Goal: Task Accomplishment & Management: Manage account settings

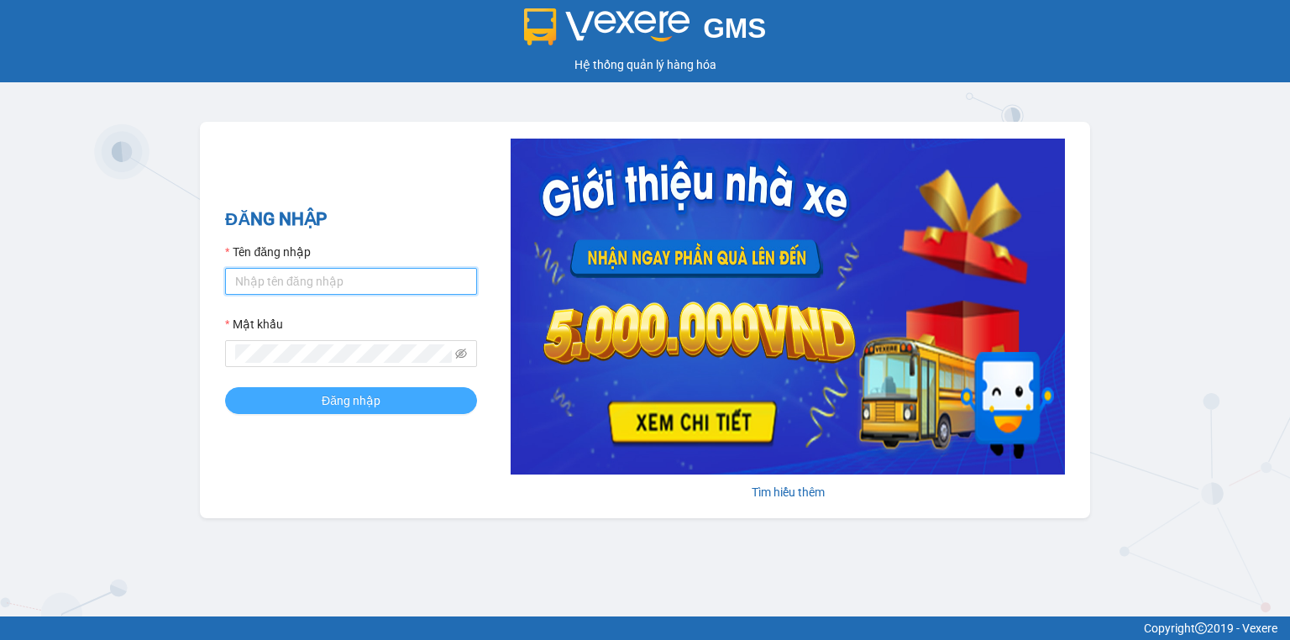
type input "ngoc.taithang"
click at [307, 393] on button "Đăng nhập" at bounding box center [351, 400] width 252 height 27
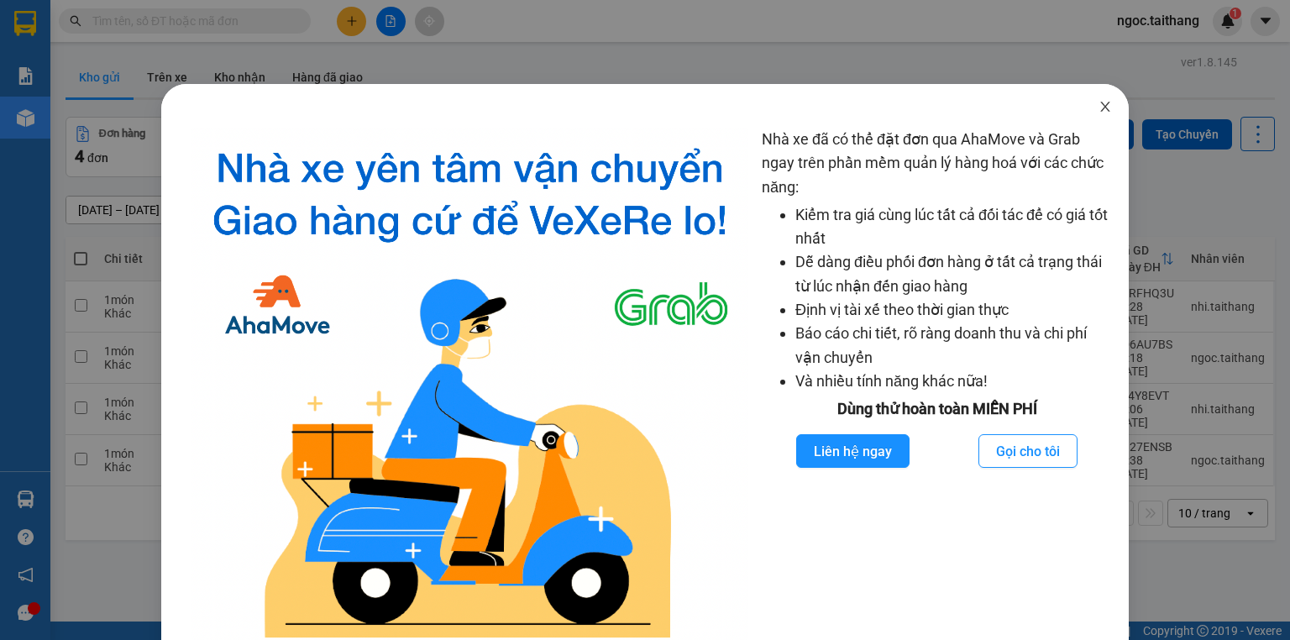
click at [1092, 100] on span "Close" at bounding box center [1105, 107] width 47 height 47
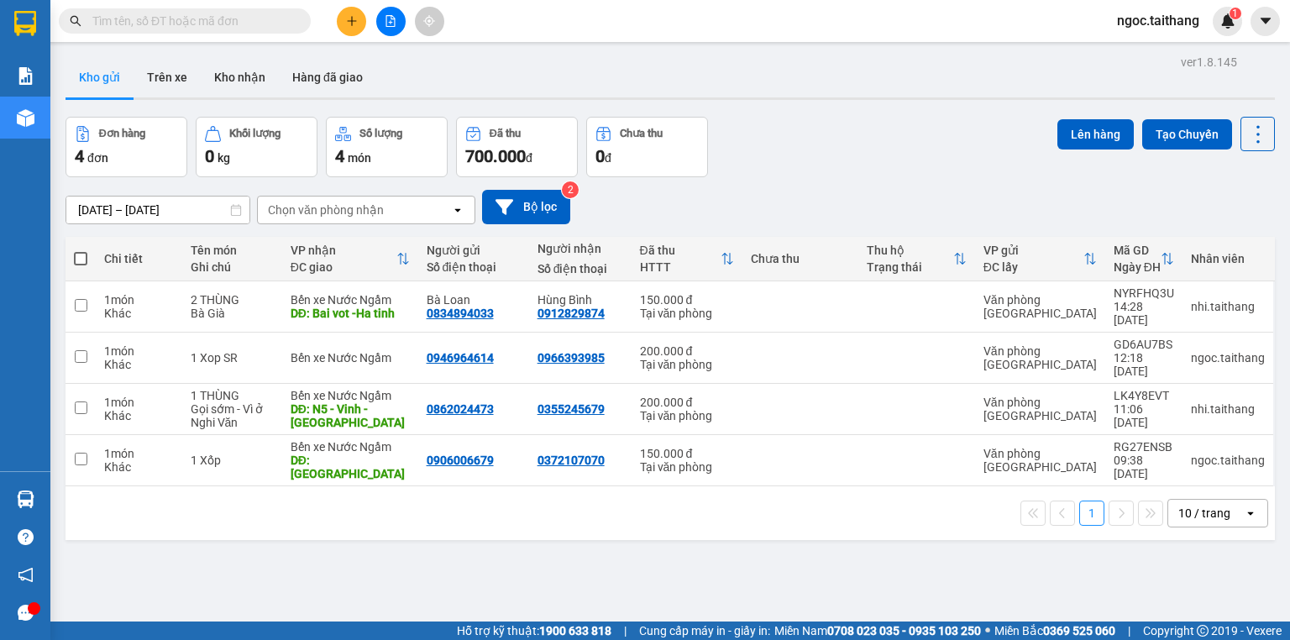
click at [357, 7] on button at bounding box center [351, 21] width 29 height 29
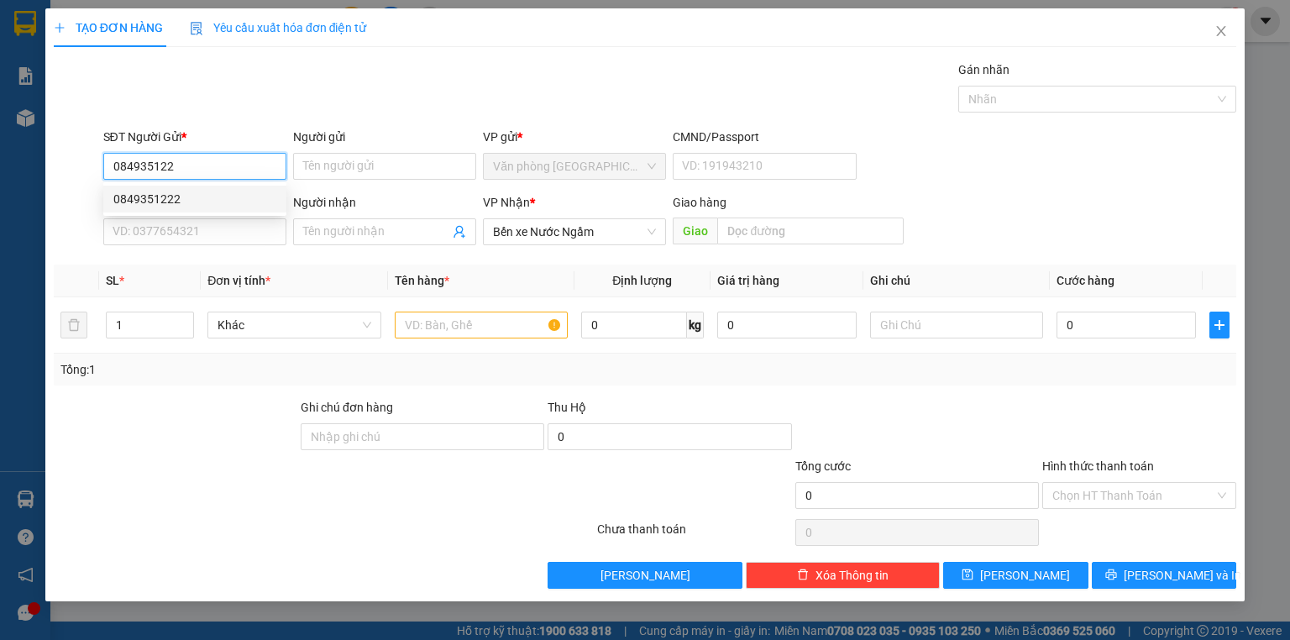
click at [207, 204] on div "0849351222" at bounding box center [194, 199] width 163 height 18
type input "0849351222"
type input "550.000"
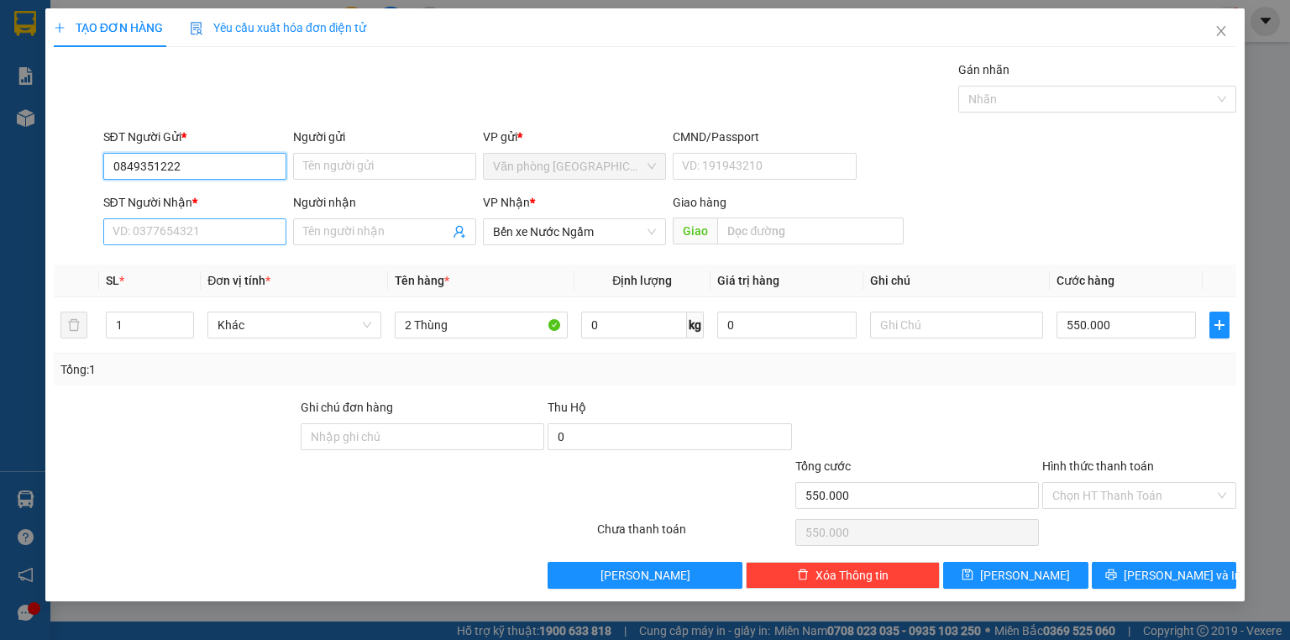
type input "0849351222"
click at [195, 223] on input "SĐT Người Nhận *" at bounding box center [194, 231] width 183 height 27
click at [166, 260] on div "0943843823" at bounding box center [194, 264] width 163 height 18
type input "0943843823"
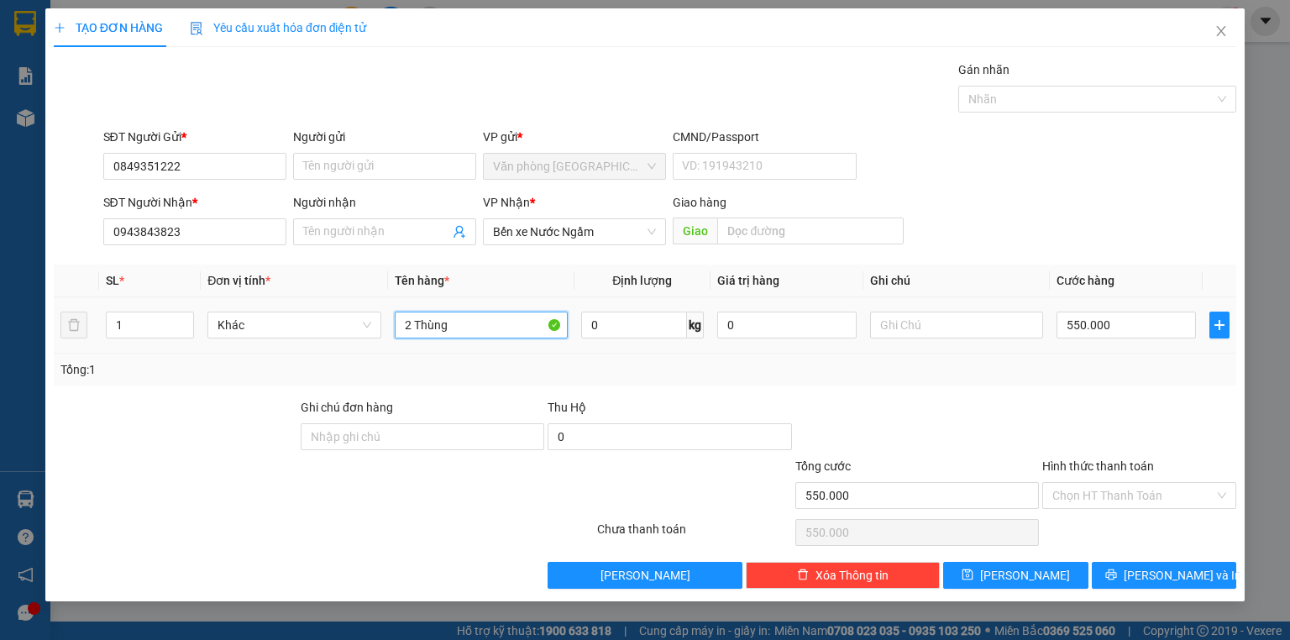
drag, startPoint x: 465, startPoint y: 329, endPoint x: 386, endPoint y: 331, distance: 78.2
click at [386, 331] on tr "1 Khác 2 Thùng 0 kg 0 550.000" at bounding box center [645, 325] width 1183 height 56
type input "7 Bao khoai"
click at [1124, 323] on input "550.000" at bounding box center [1126, 325] width 139 height 27
type input "2"
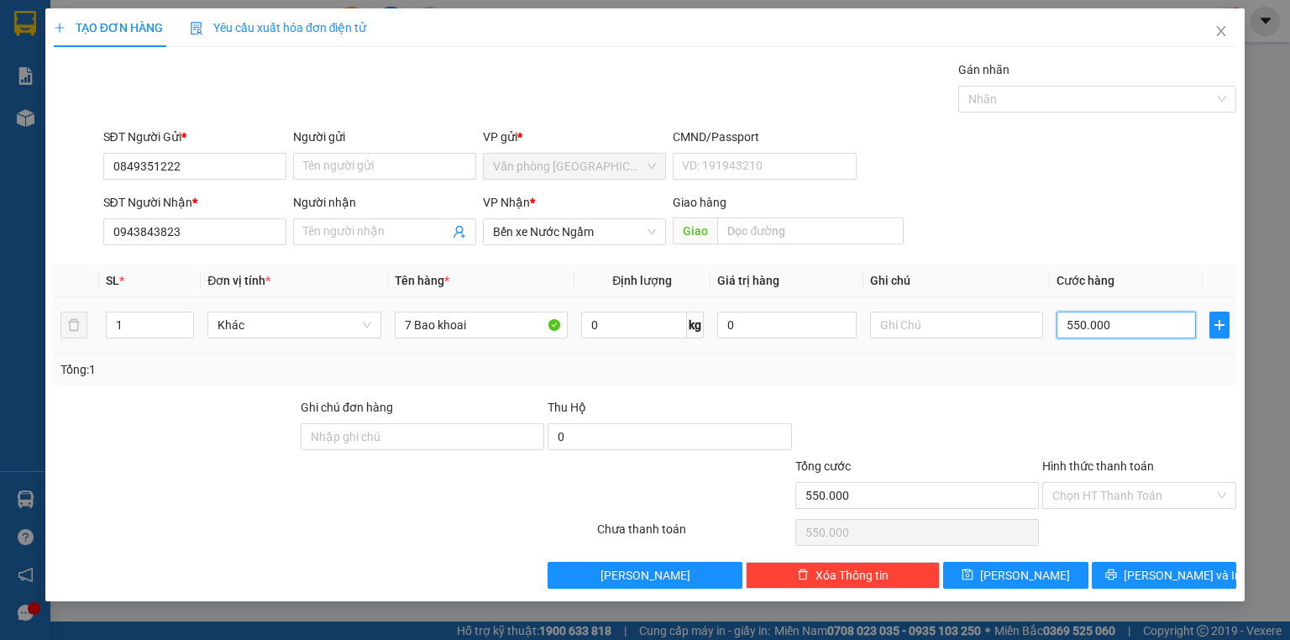
type input "2"
type input "28"
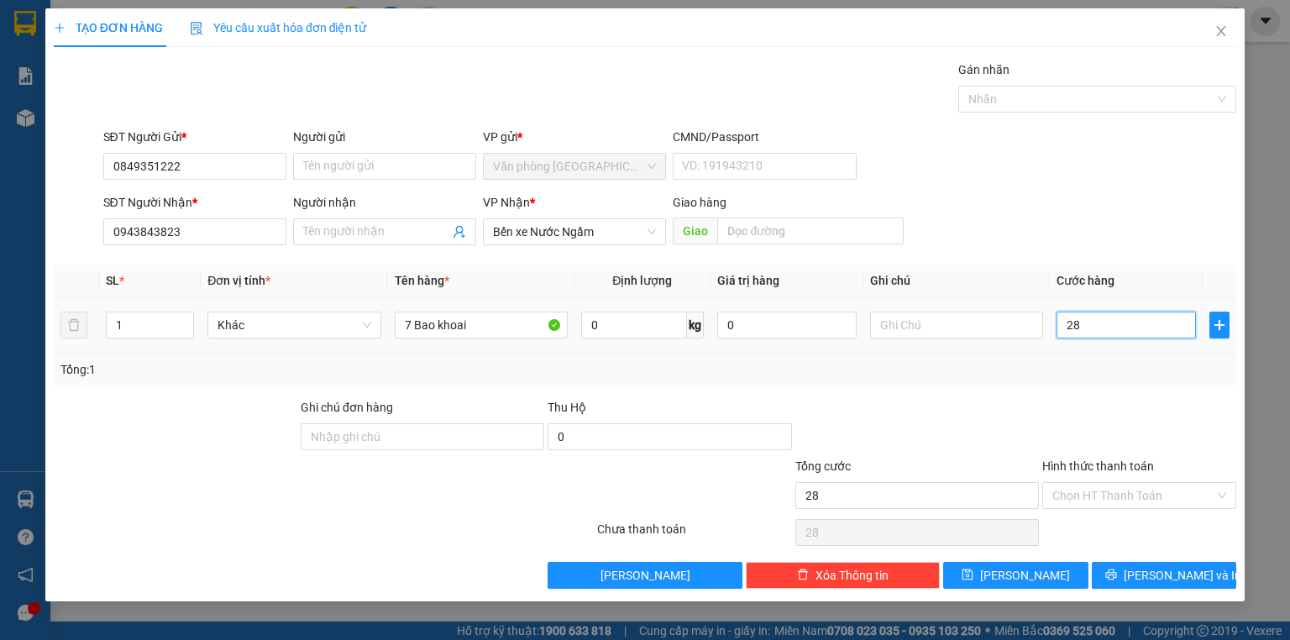
type input "280"
type input "2.800"
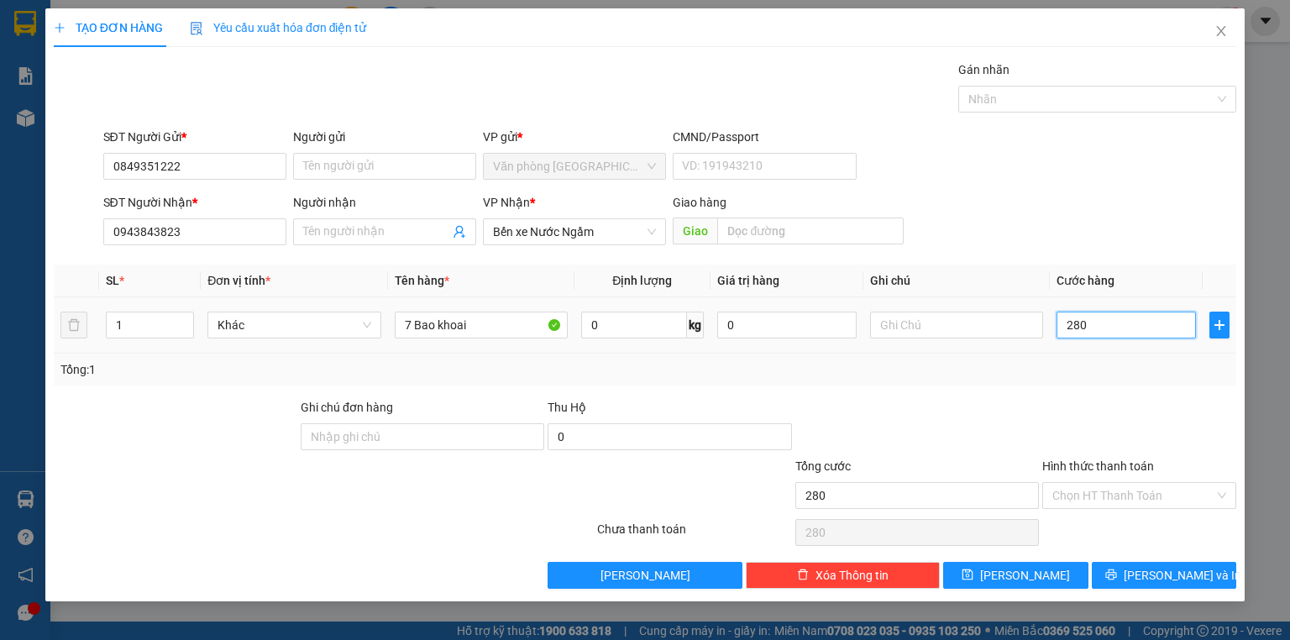
type input "2.800"
type input "28.000"
type input "280.000"
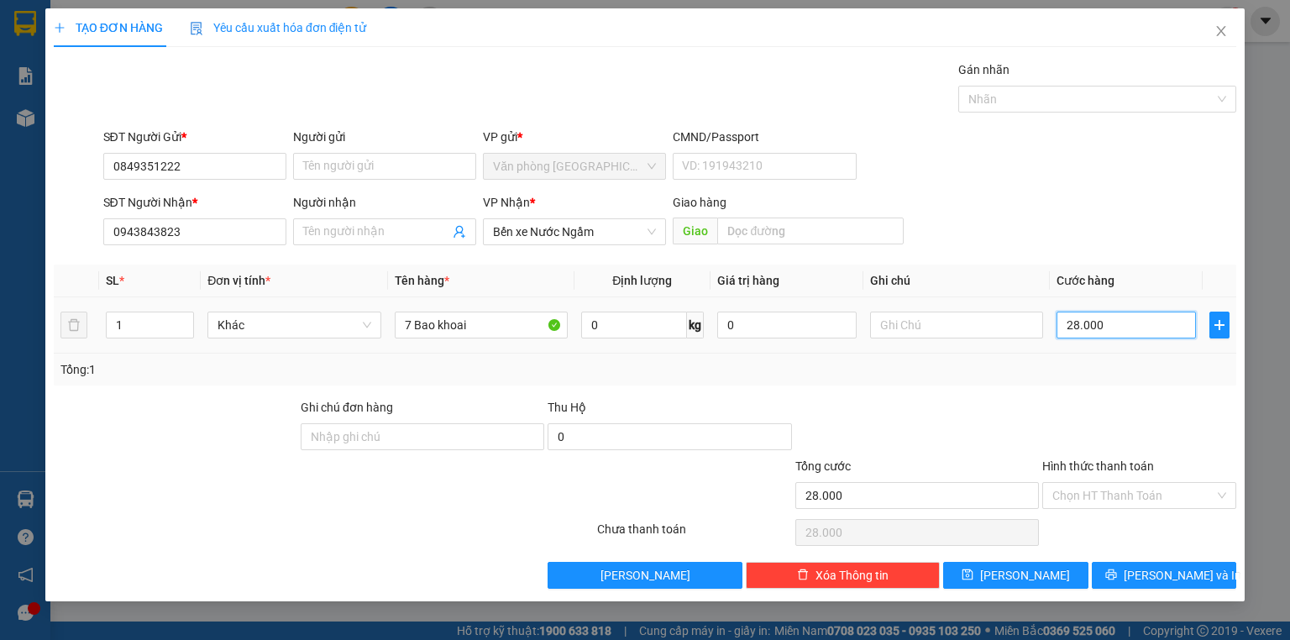
type input "280.000"
click at [1188, 568] on span "[PERSON_NAME] và In" at bounding box center [1183, 575] width 118 height 18
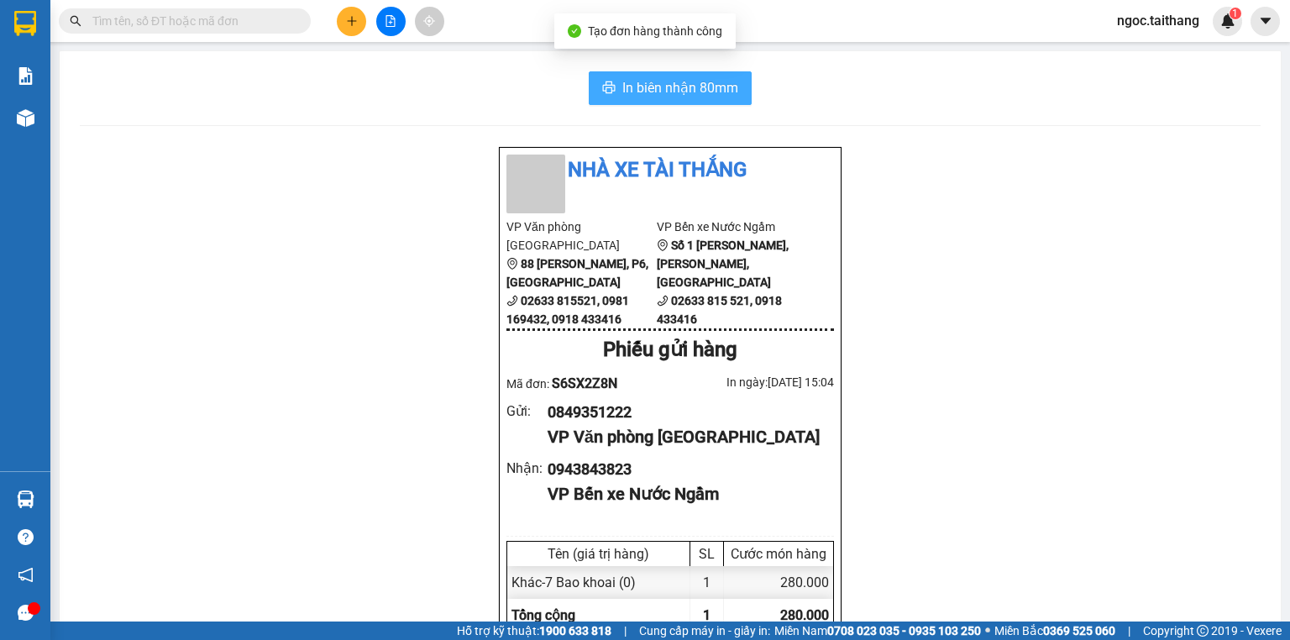
click at [702, 87] on span "In biên nhận 80mm" at bounding box center [681, 87] width 116 height 21
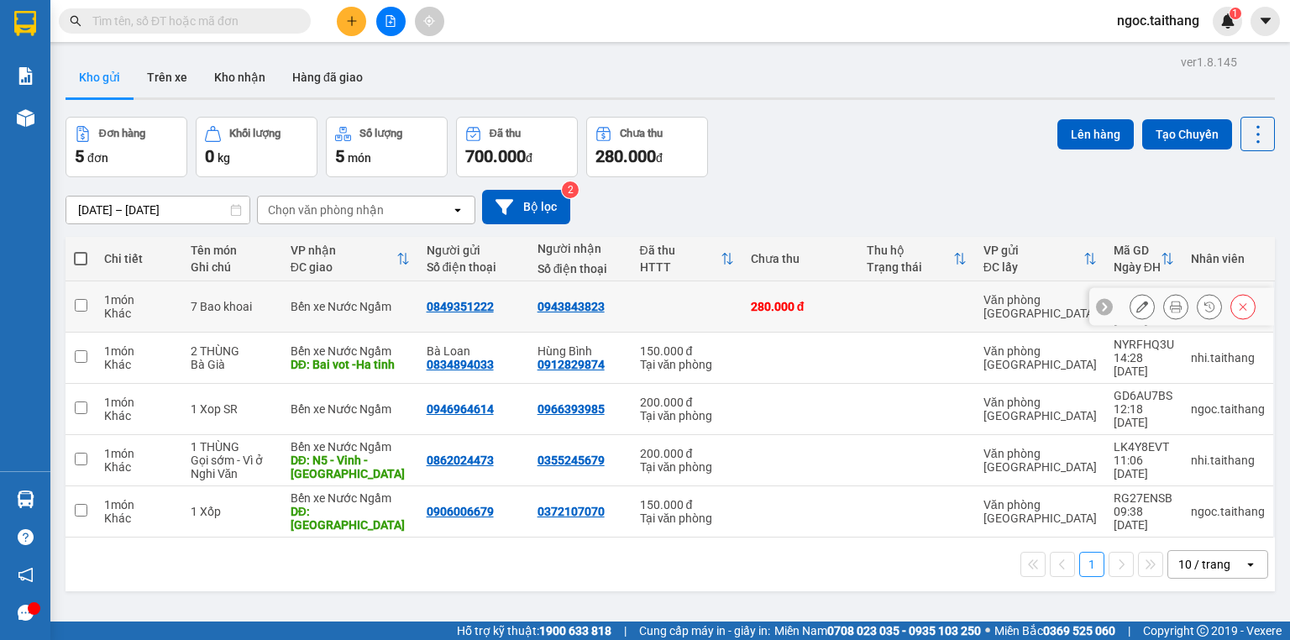
click at [1138, 298] on button at bounding box center [1143, 306] width 24 height 29
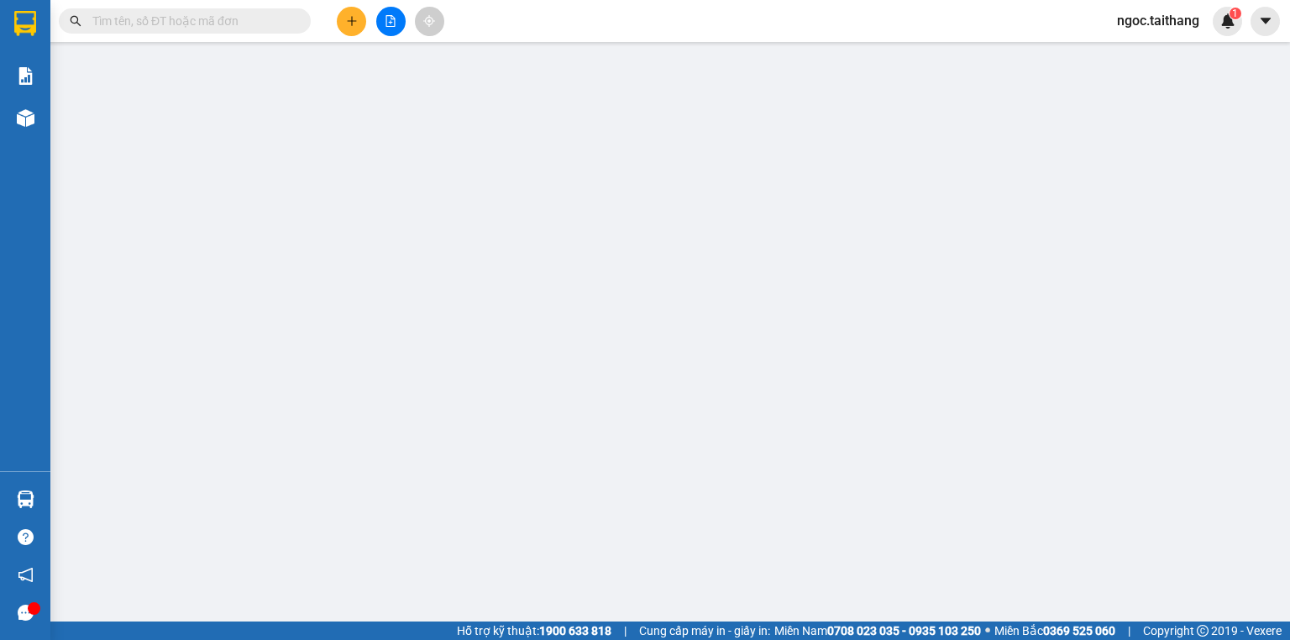
type input "0849351222"
type input "0943843823"
type input "280.000"
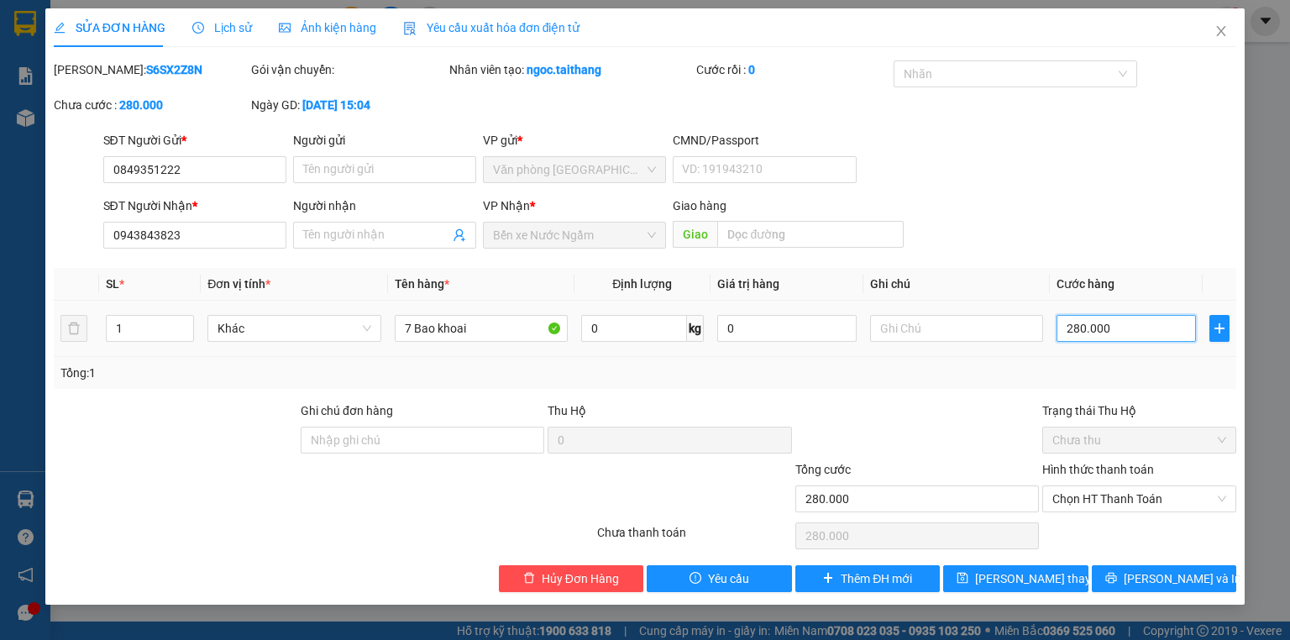
click at [1124, 334] on input "280.000" at bounding box center [1126, 328] width 139 height 27
type input "2"
type input "28"
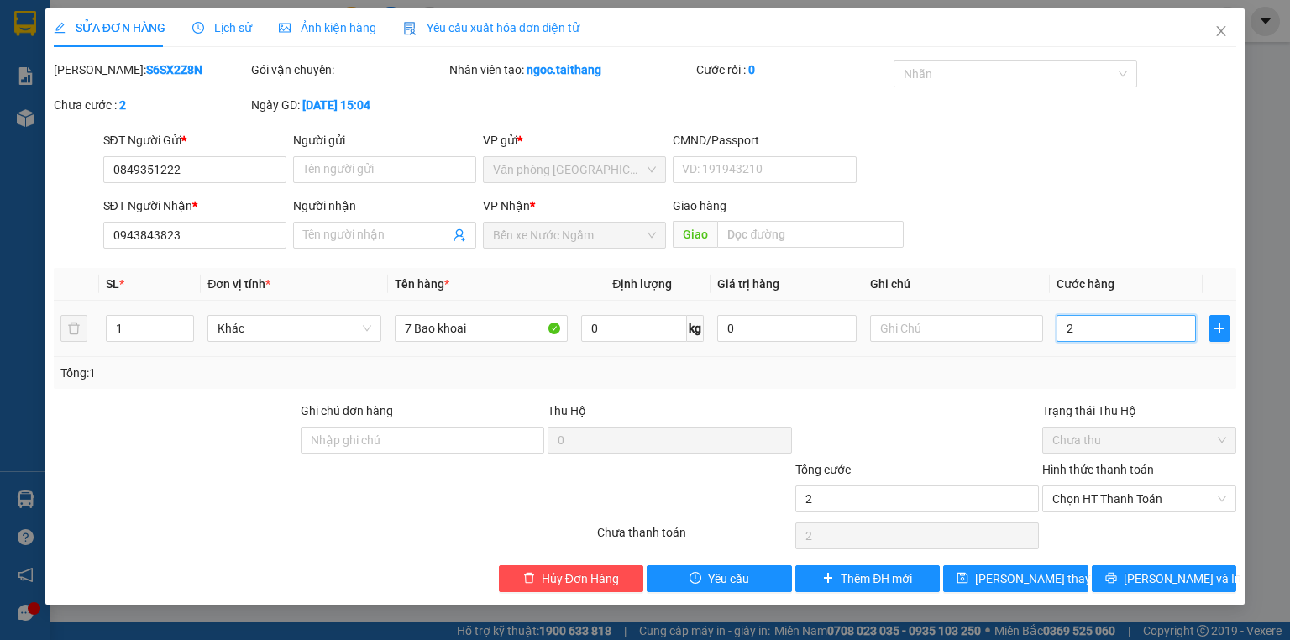
type input "28"
type input "280"
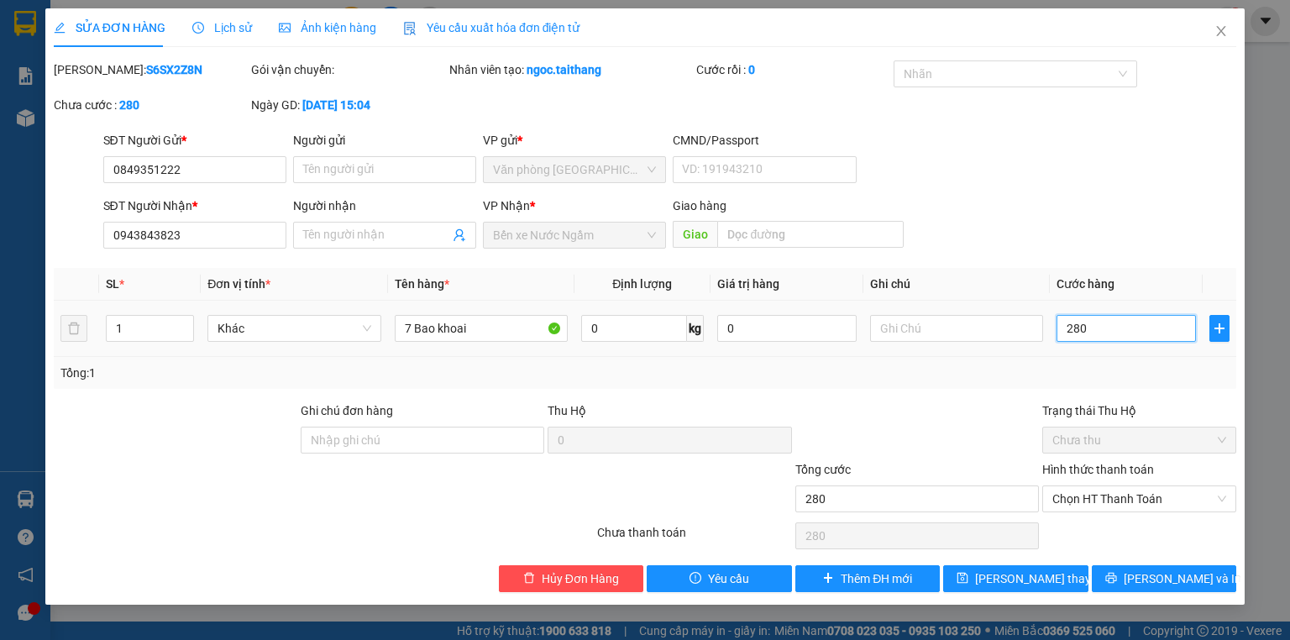
type input "2.800"
type input "28.000"
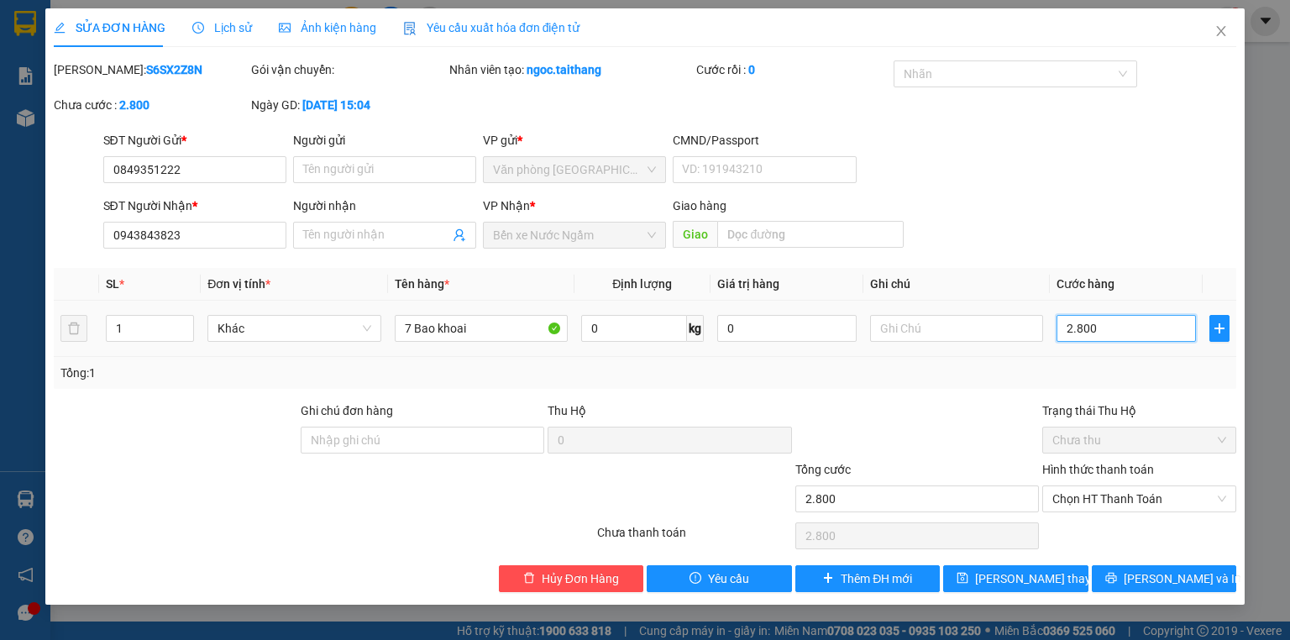
type input "28.000"
type input "280.000"
type input "2.800.000"
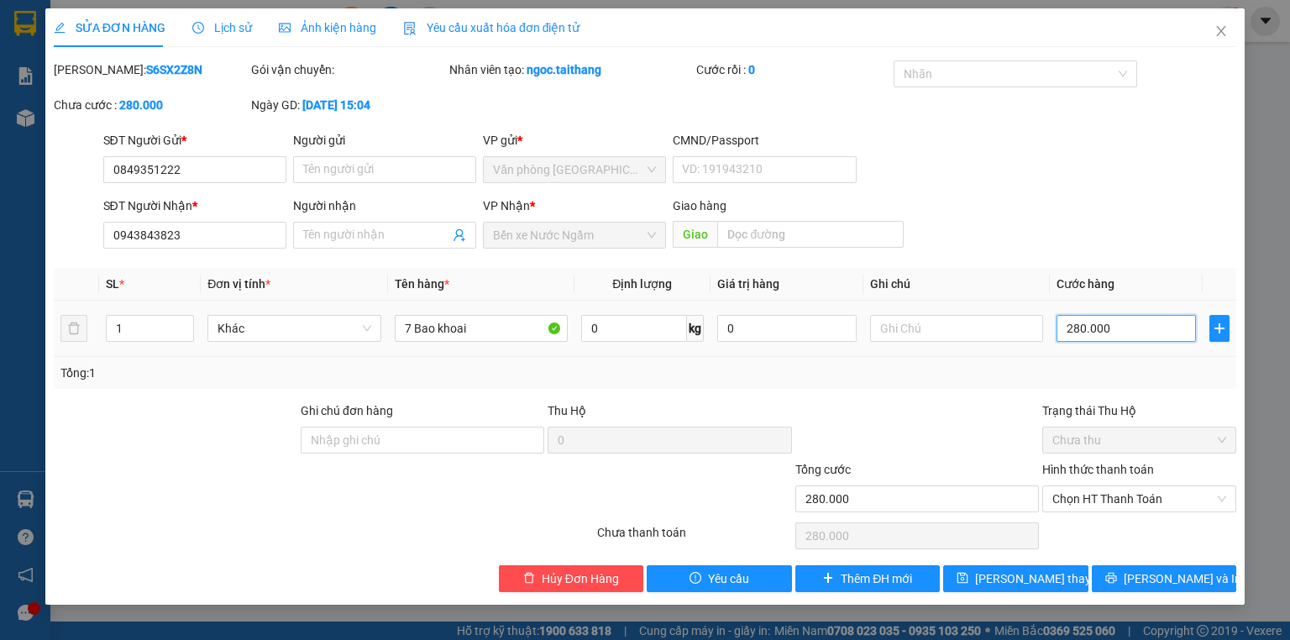
type input "2.800.000"
click at [1166, 571] on span "[PERSON_NAME] và In" at bounding box center [1183, 579] width 118 height 18
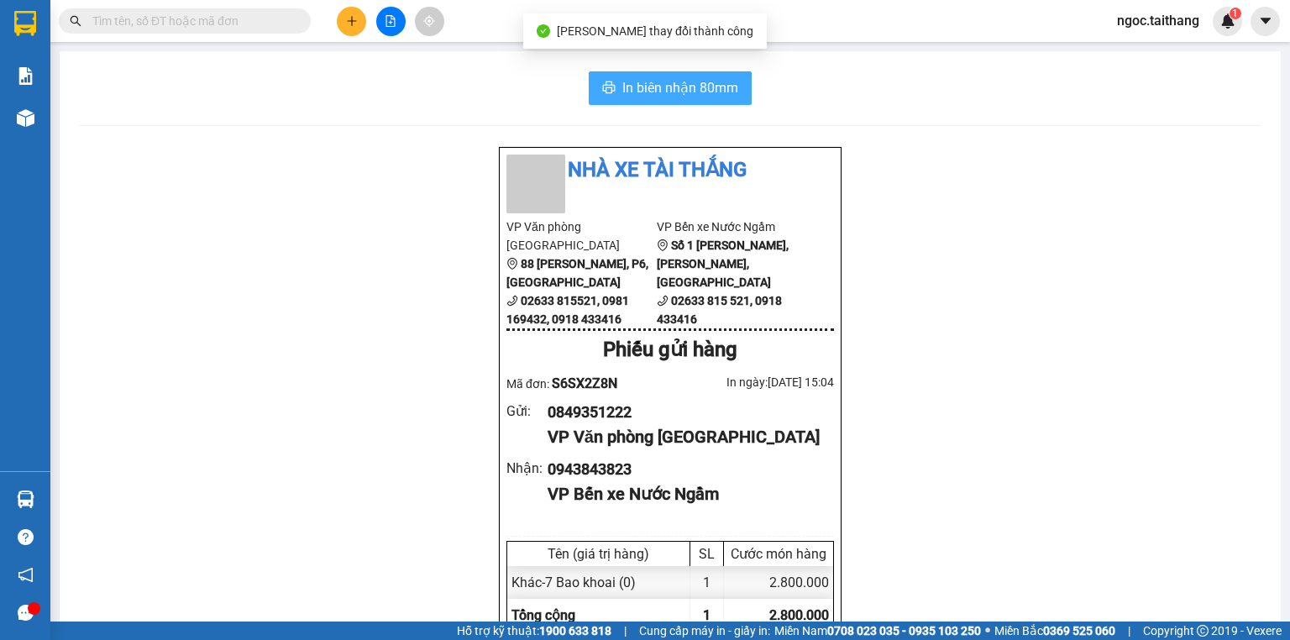
click at [709, 94] on span "In biên nhận 80mm" at bounding box center [681, 87] width 116 height 21
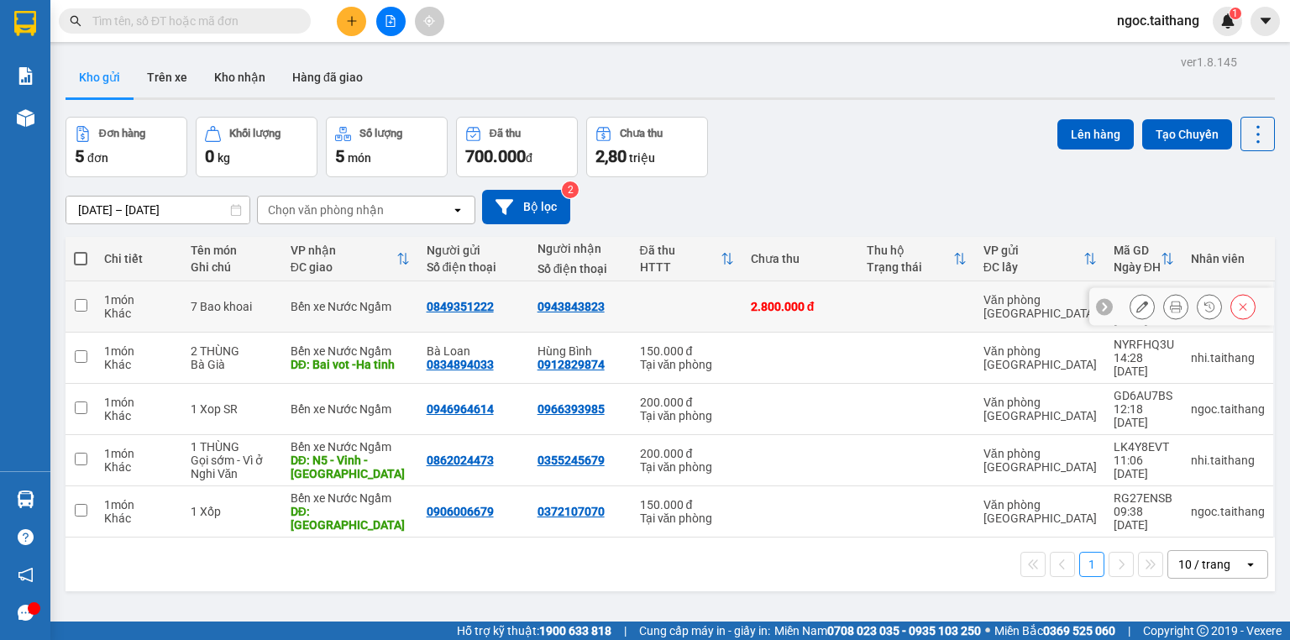
click at [1137, 301] on icon at bounding box center [1143, 307] width 12 height 12
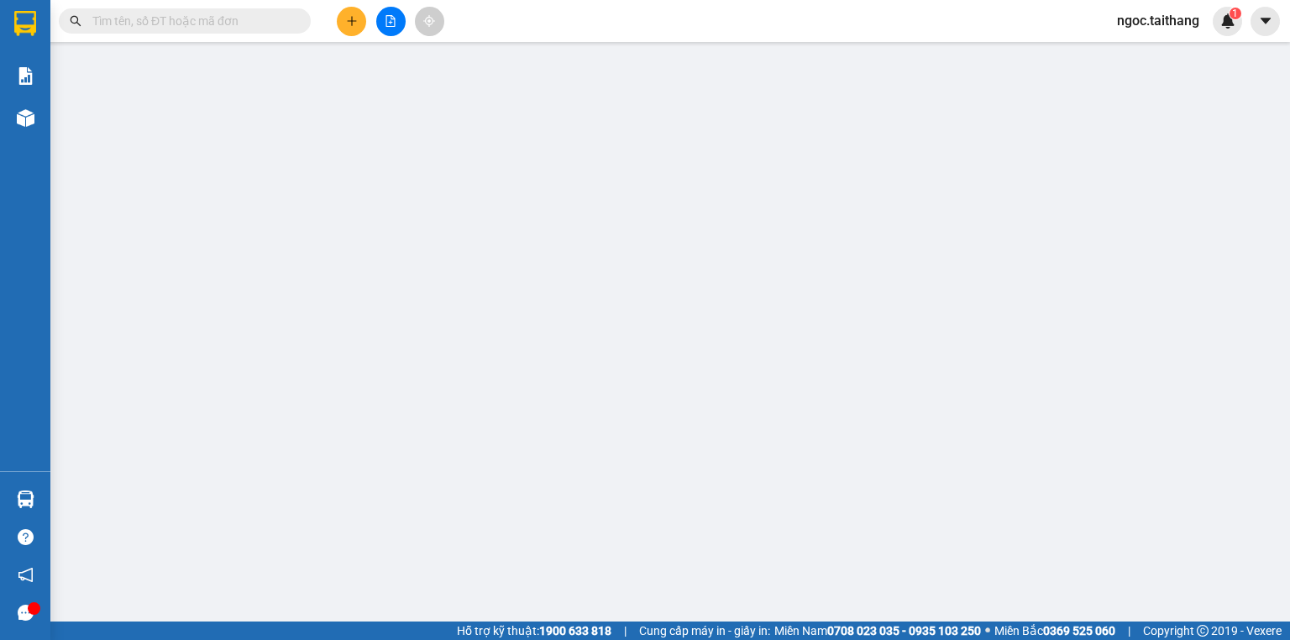
type input "0849351222"
type input "0943843823"
type input "2.800.000"
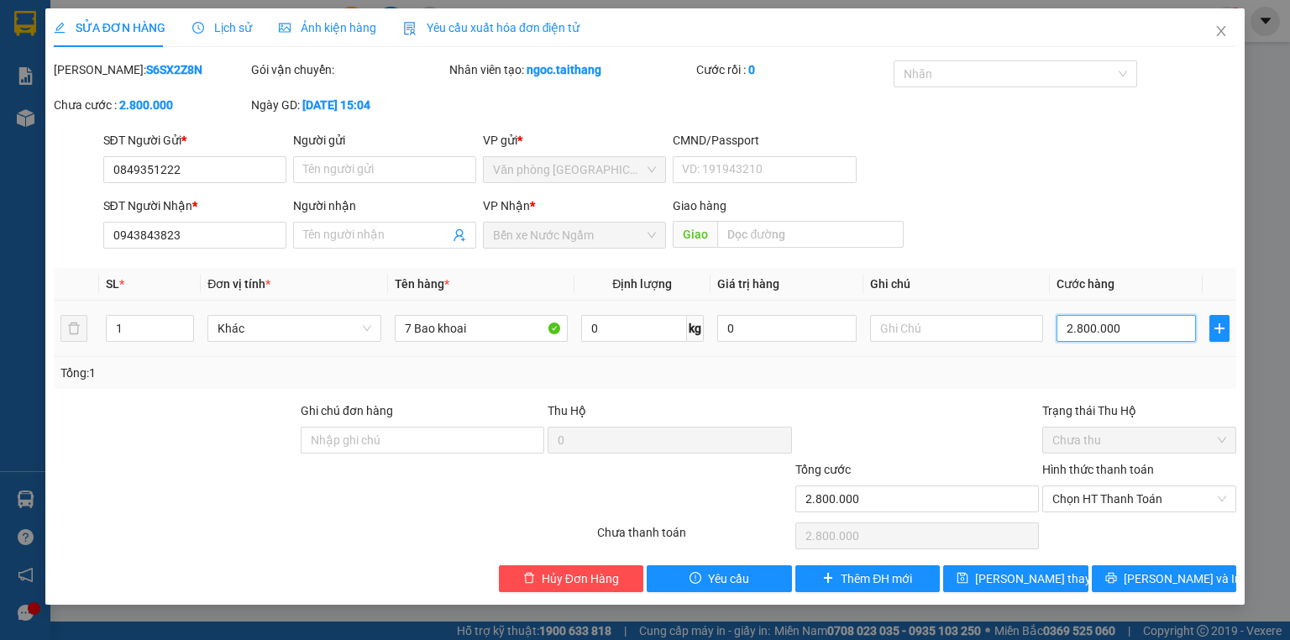
click at [1122, 332] on input "2.800.000" at bounding box center [1126, 328] width 139 height 27
type input "2"
type input "27"
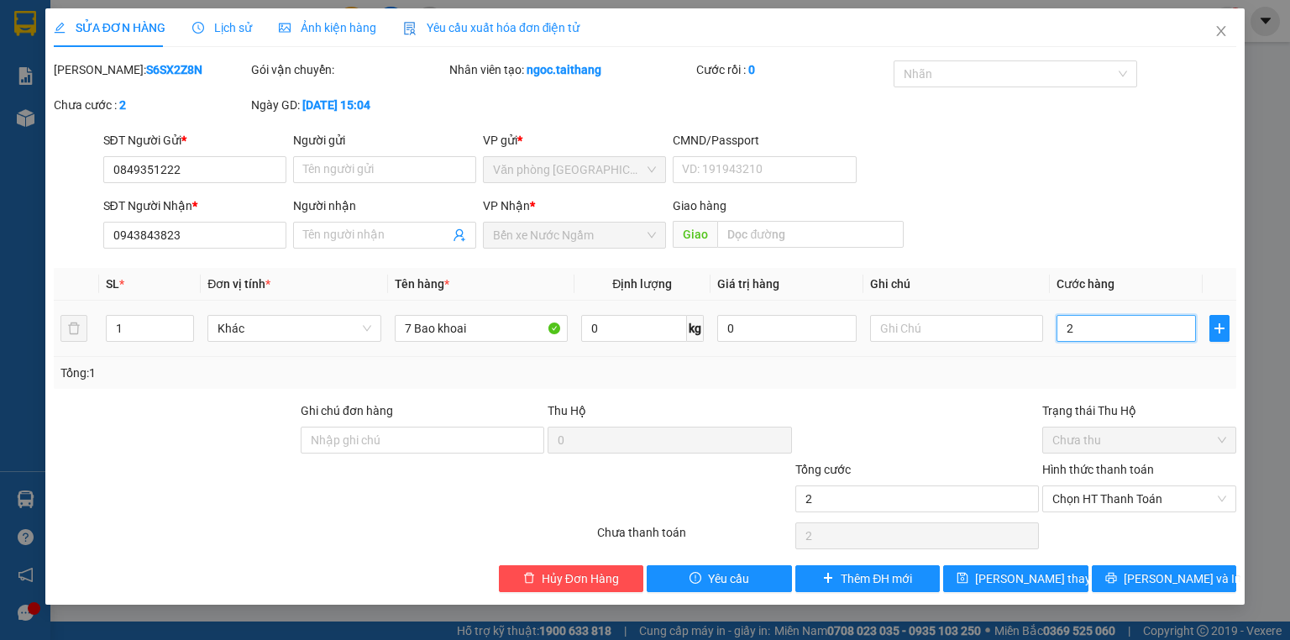
type input "27"
type input "270"
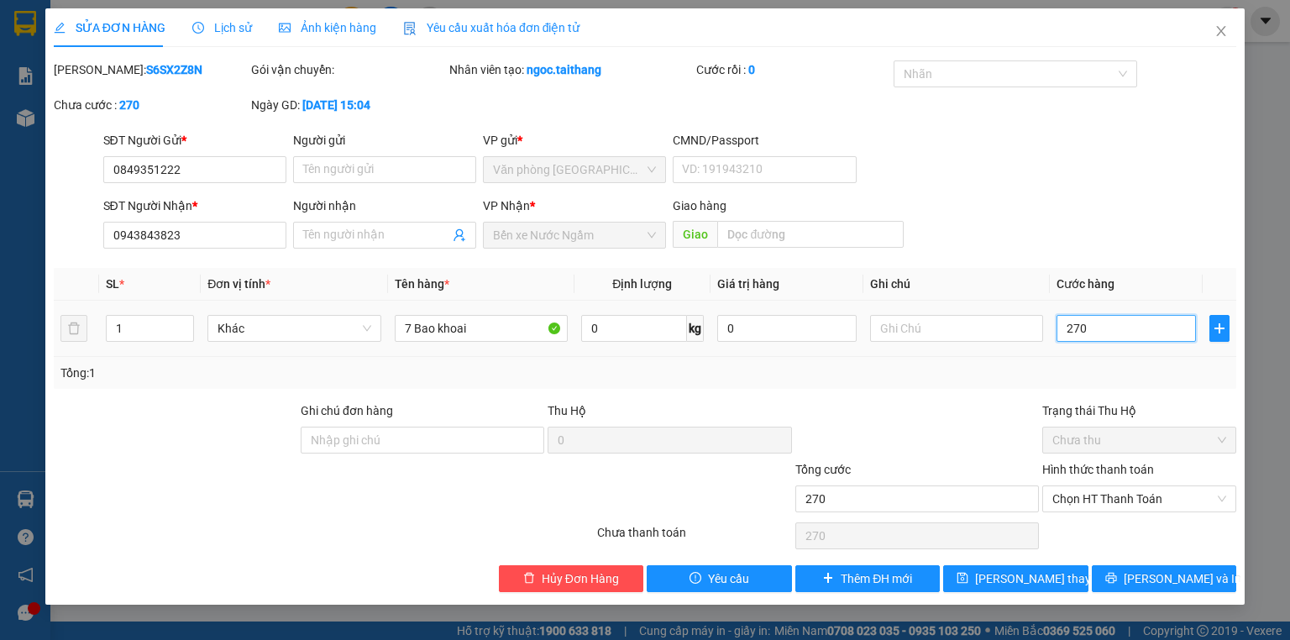
type input "2.700"
type input "27.000"
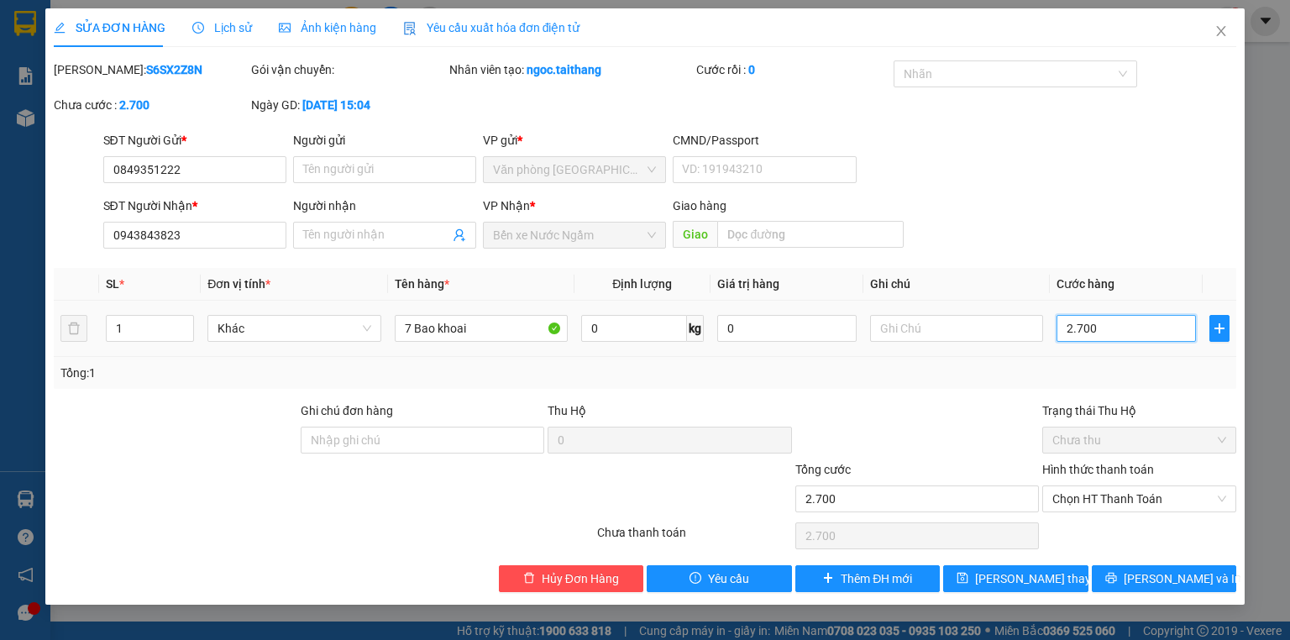
type input "27.000"
type input "270.000"
type input "2.700.000"
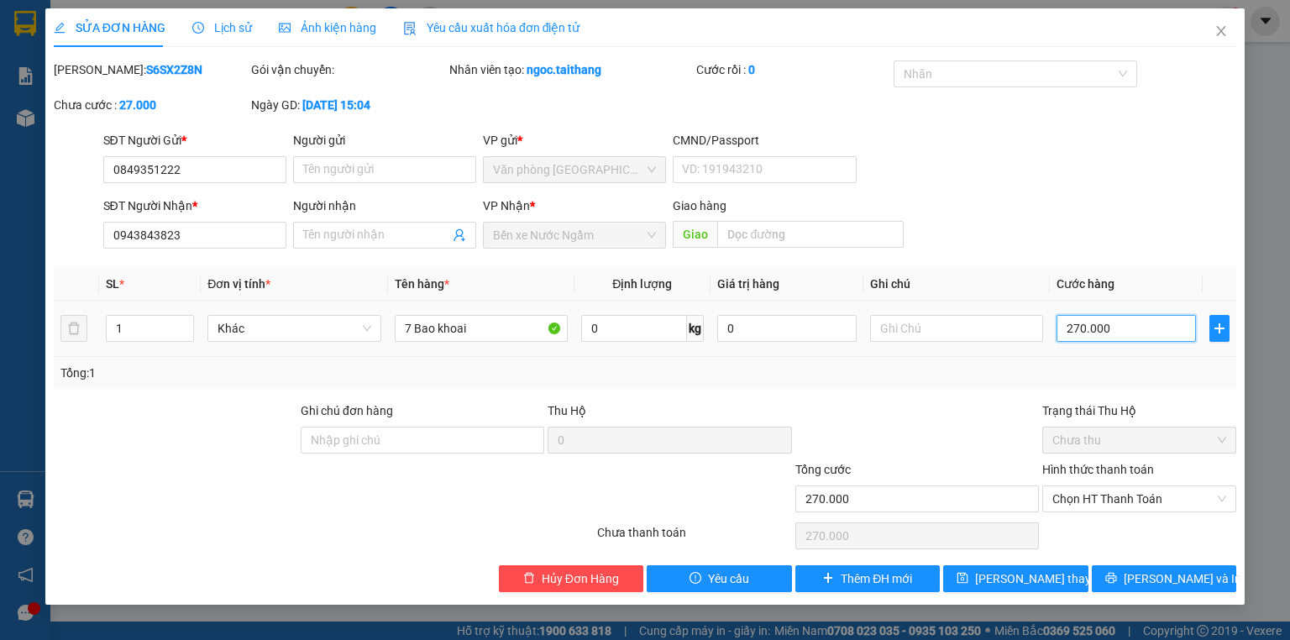
type input "2.700.000"
click at [1063, 581] on button "[PERSON_NAME] thay đổi" at bounding box center [1016, 578] width 145 height 27
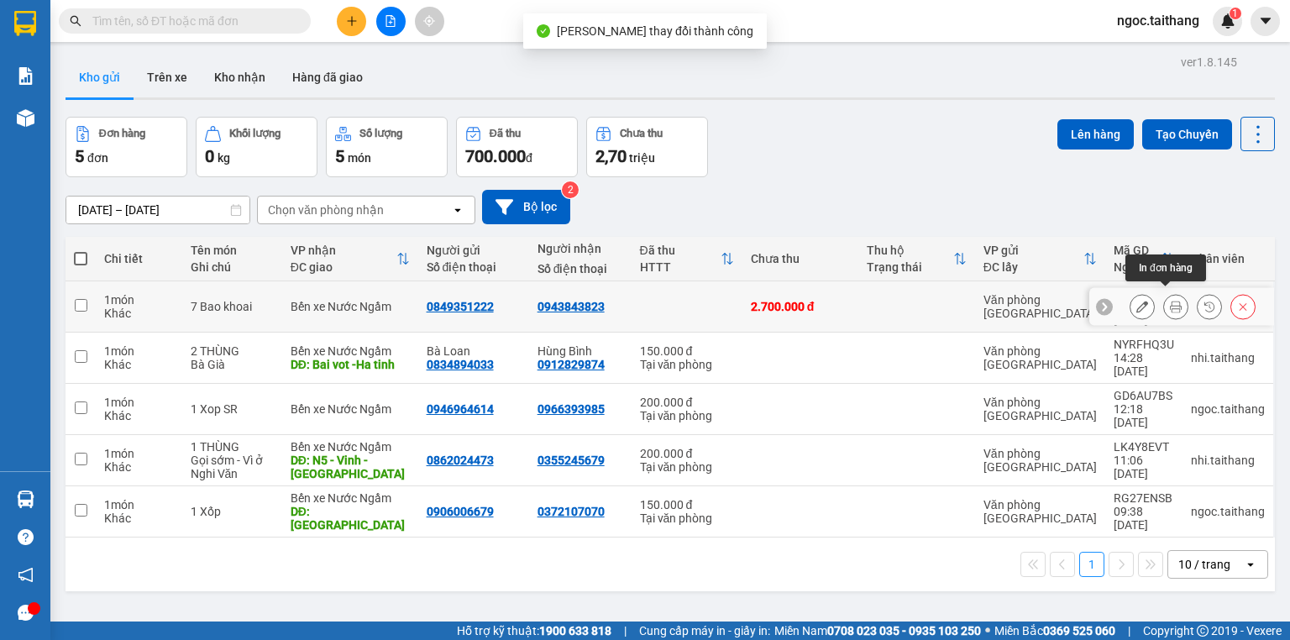
click at [1170, 301] on icon at bounding box center [1176, 307] width 12 height 12
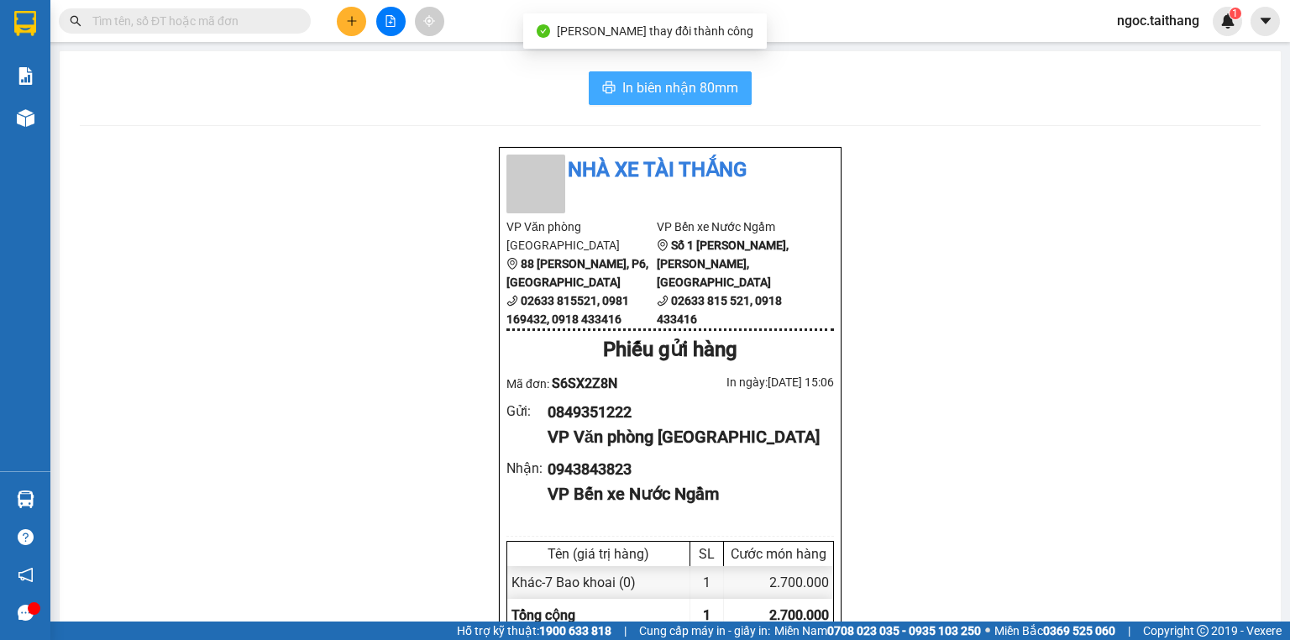
click at [686, 90] on span "In biên nhận 80mm" at bounding box center [681, 87] width 116 height 21
